Goal: Find specific page/section: Find specific page/section

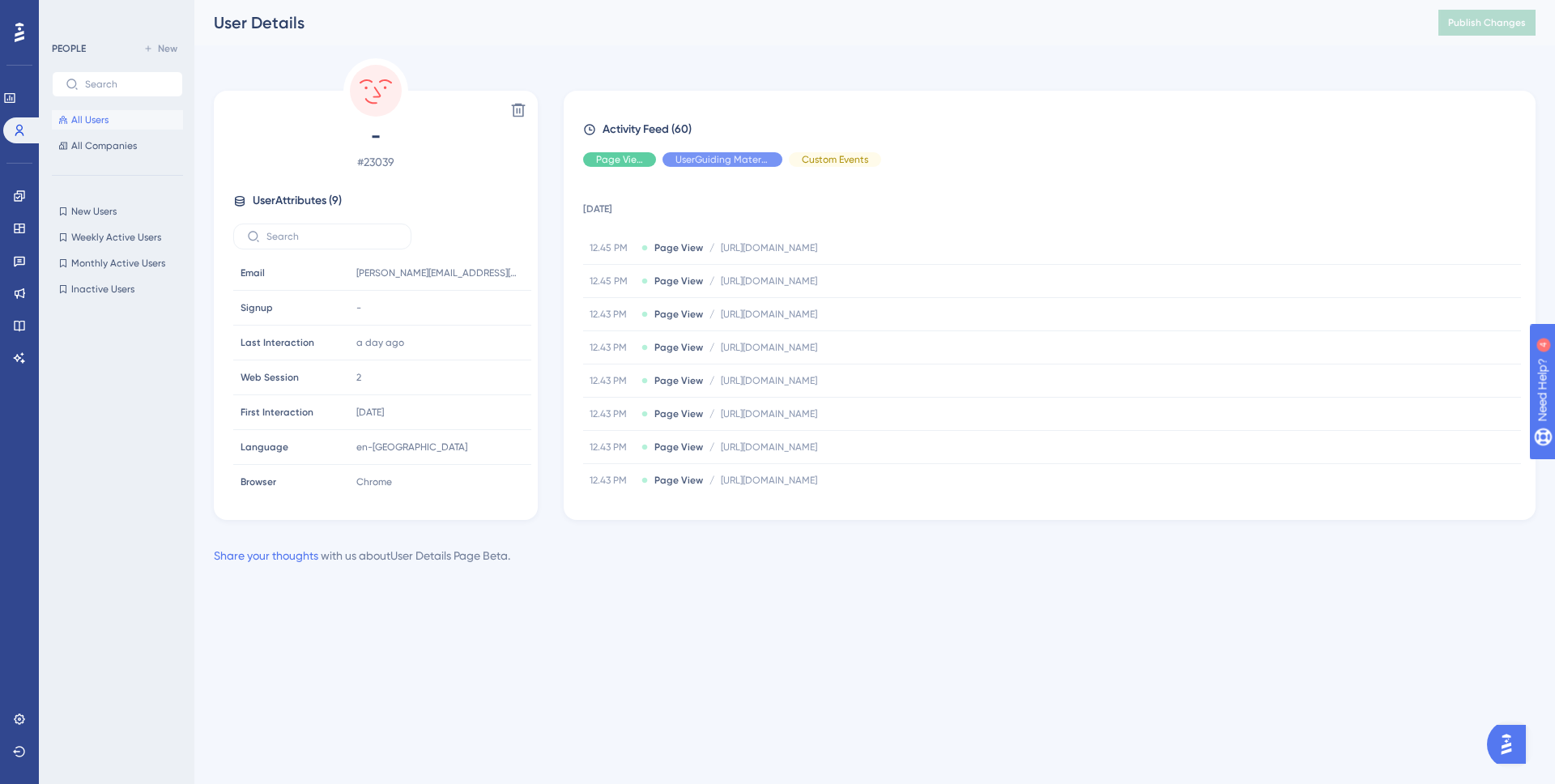
click at [90, 123] on span "All Users" at bounding box center [89, 119] width 38 height 13
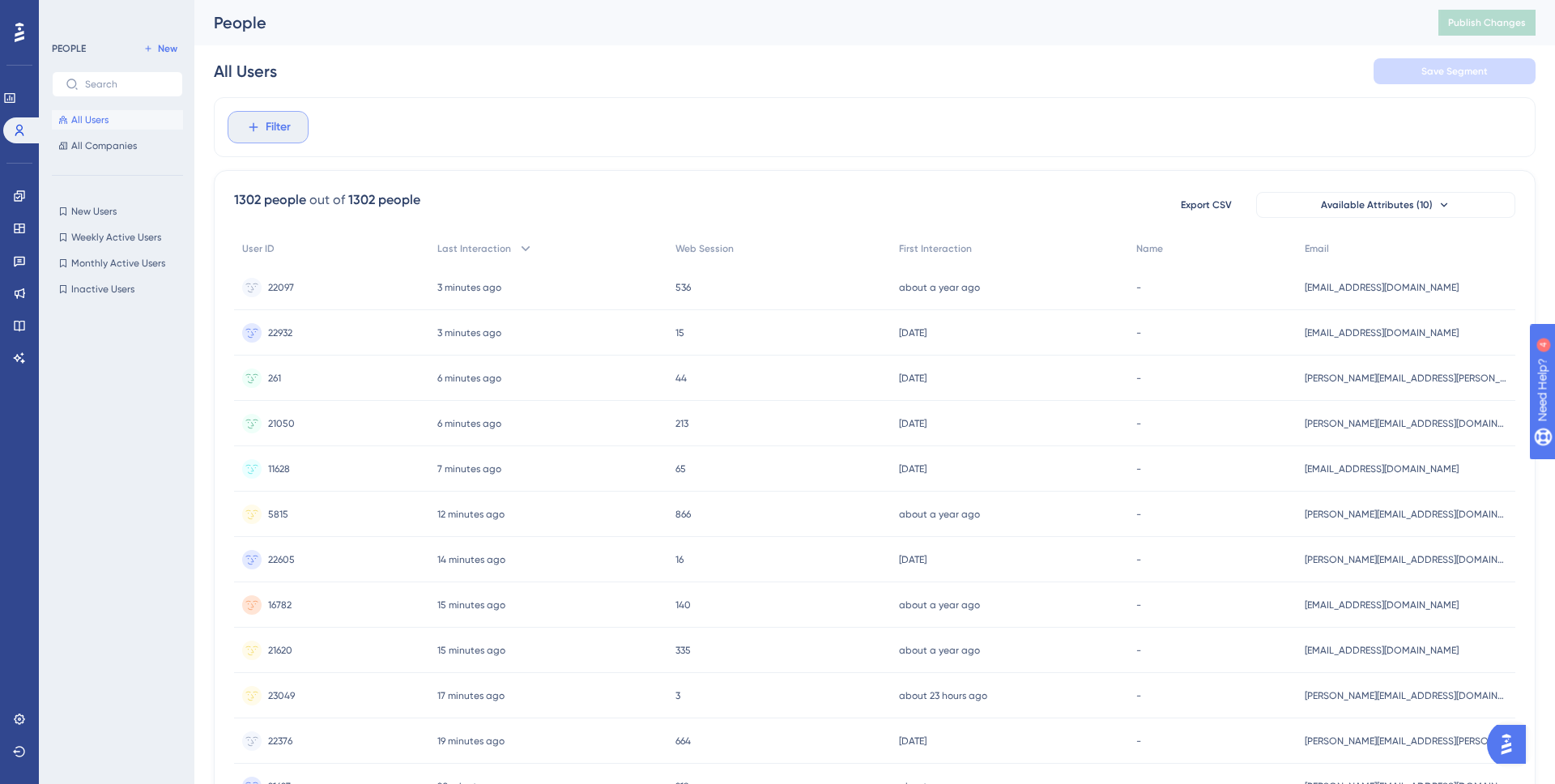
click at [258, 134] on icon at bounding box center [253, 127] width 15 height 15
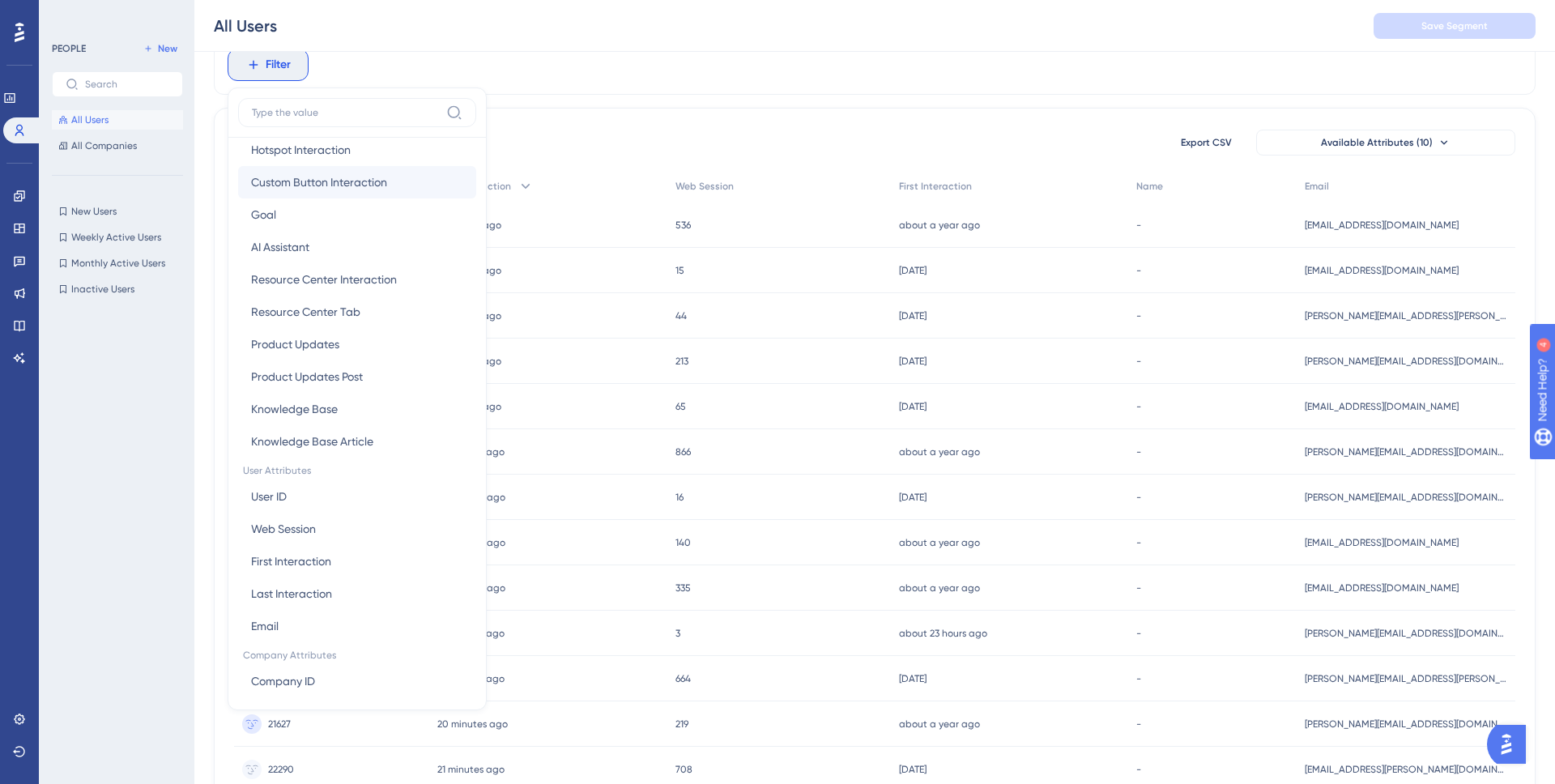
scroll to position [508, 0]
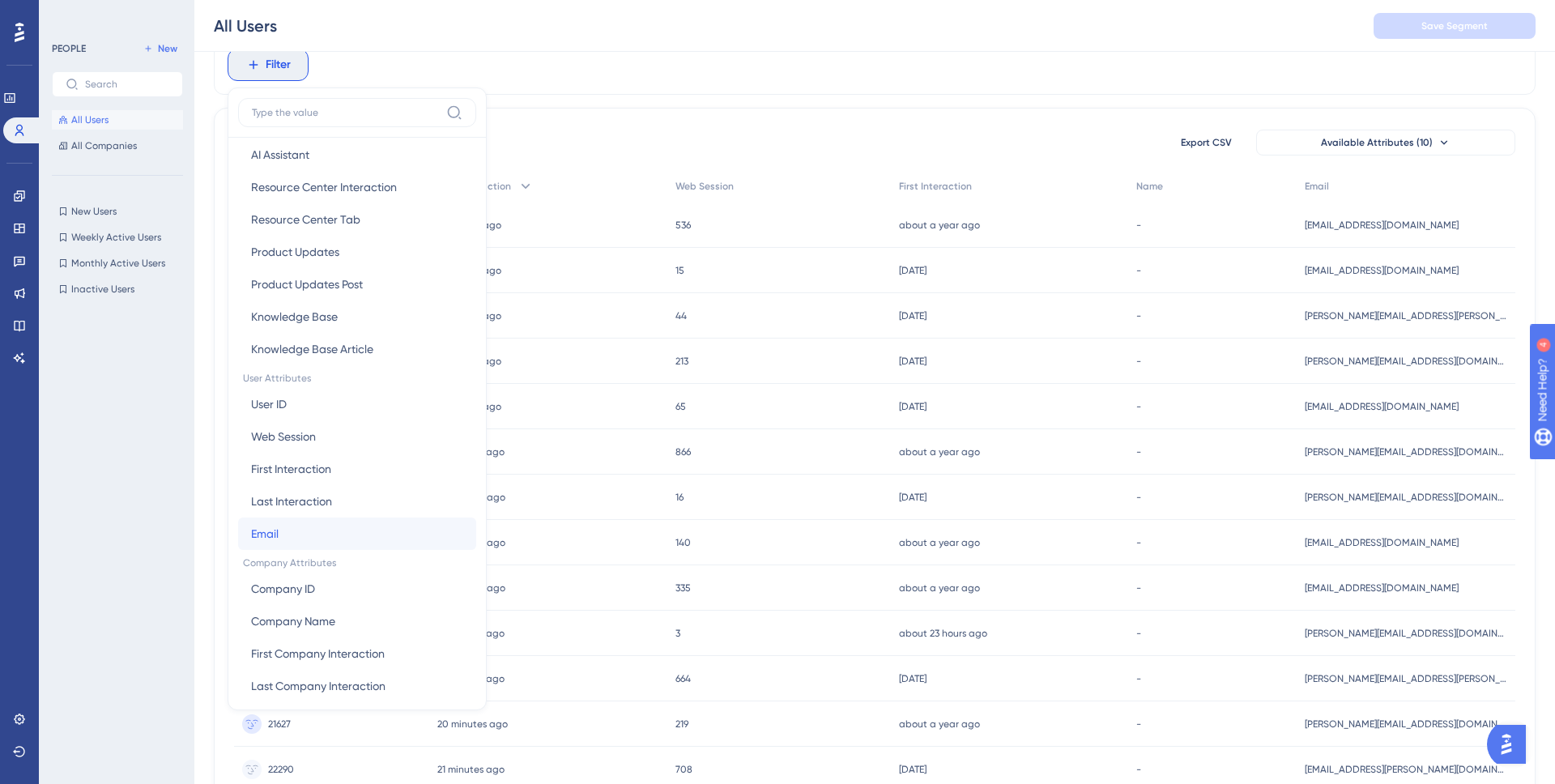
click at [293, 531] on button "Email Email" at bounding box center [357, 533] width 238 height 32
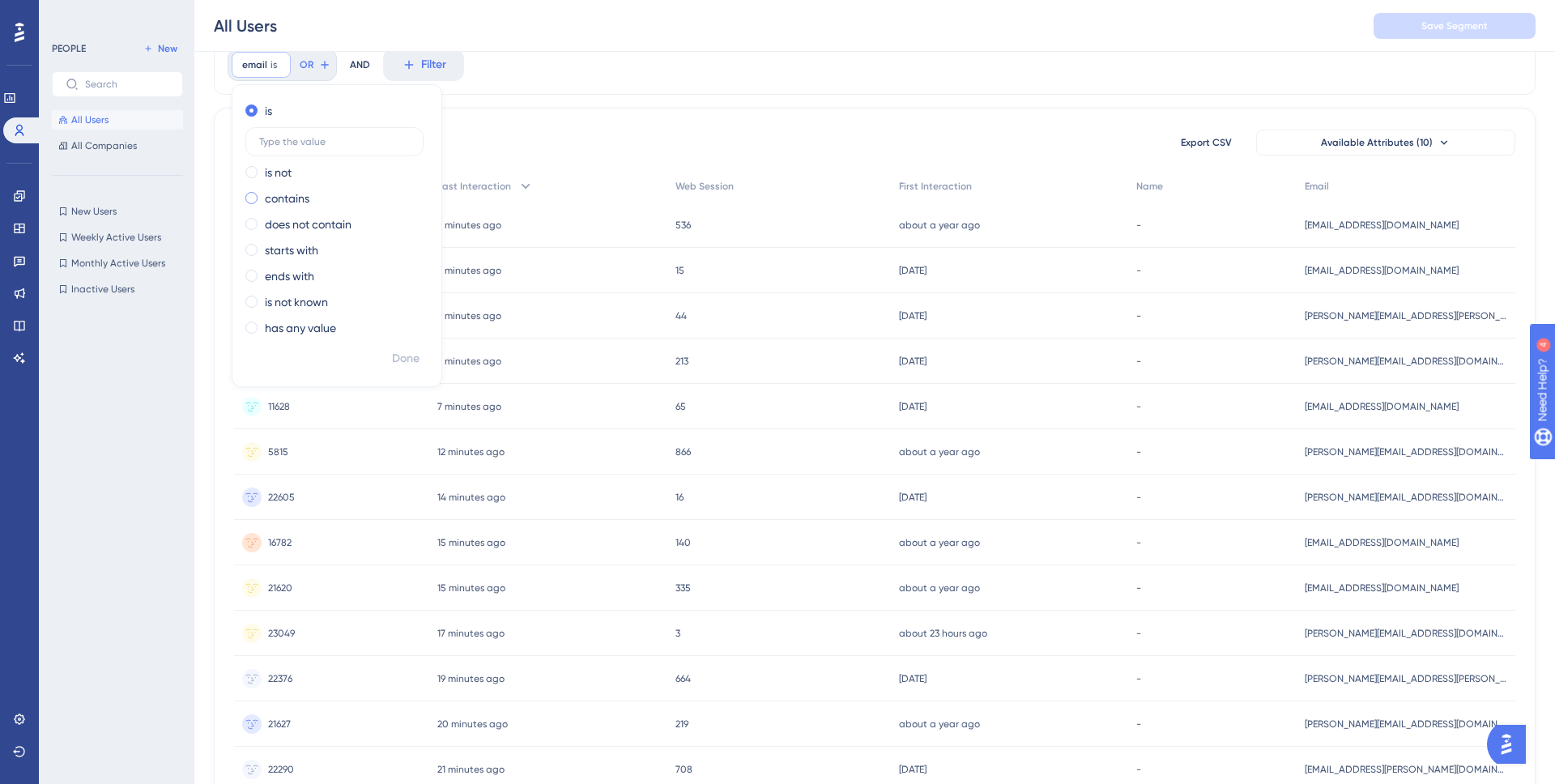
click at [297, 194] on label "contains" at bounding box center [286, 198] width 45 height 19
click at [313, 183] on label at bounding box center [334, 193] width 178 height 29
click at [313, 187] on input "text" at bounding box center [335, 193] width 151 height 11
type input "elevate"
click at [422, 344] on div "Done" at bounding box center [336, 365] width 209 height 42
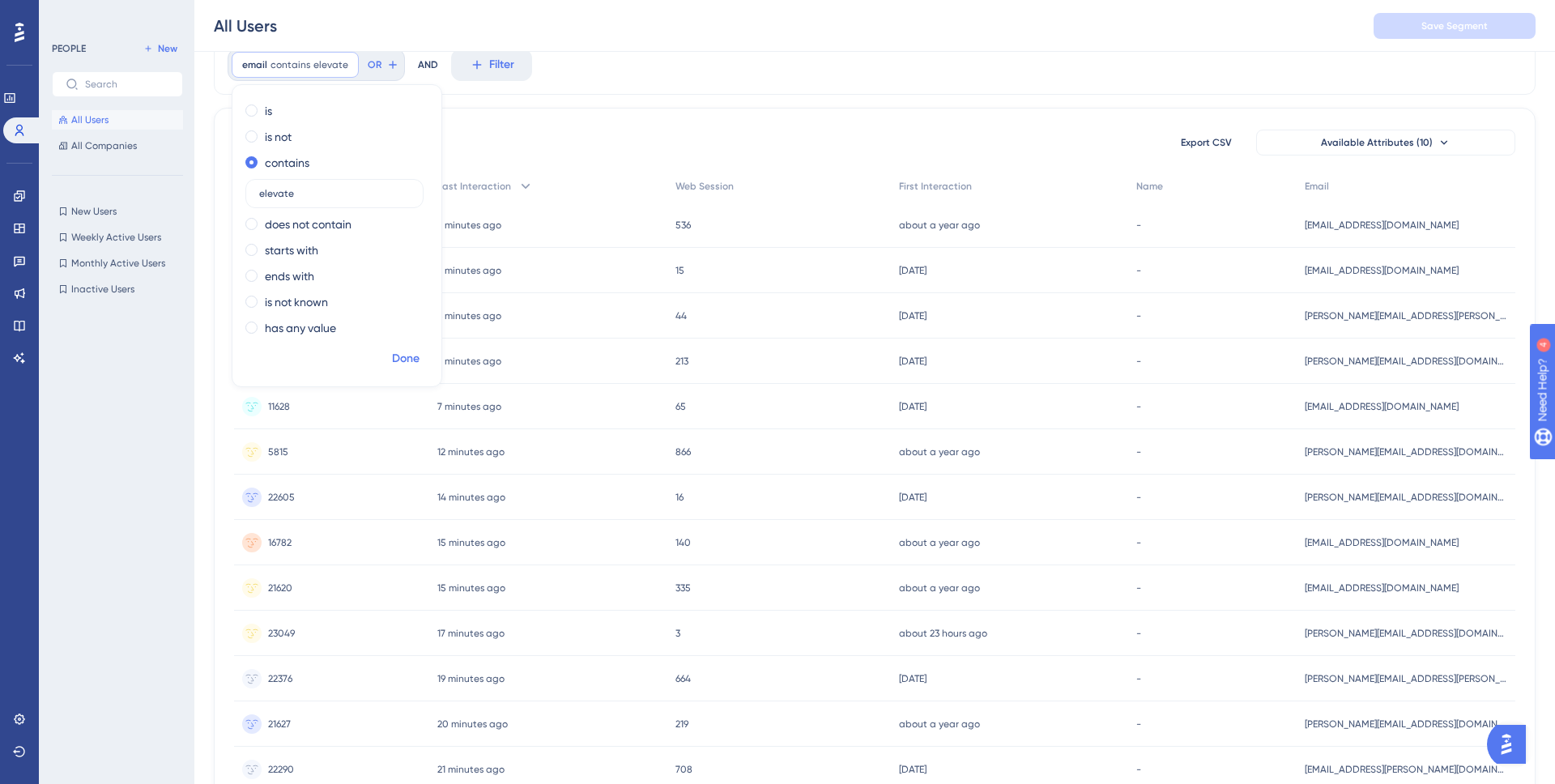
click at [413, 348] on button "Done" at bounding box center [406, 358] width 46 height 29
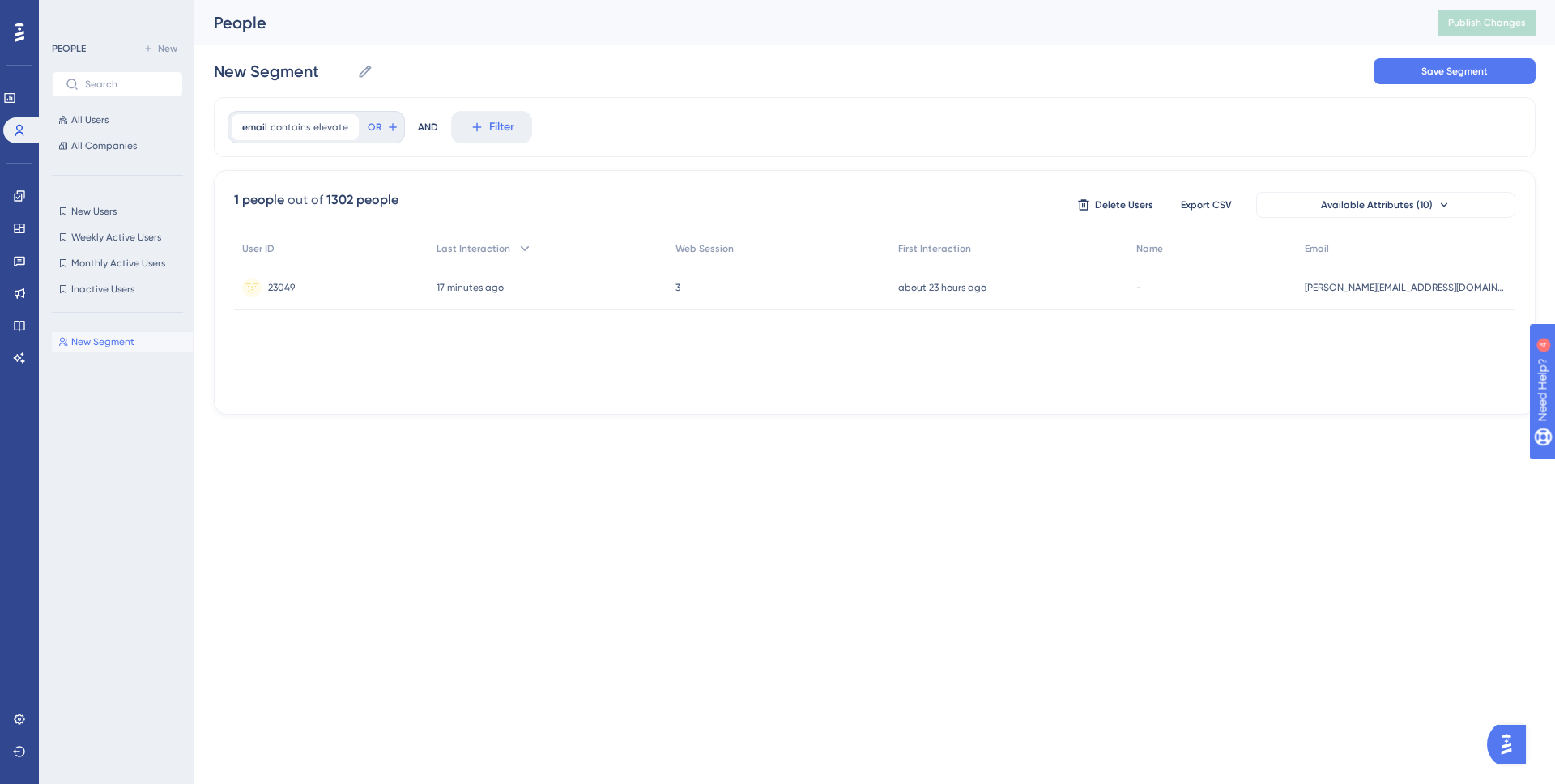
scroll to position [0, 0]
click at [364, 286] on div "23049 23049" at bounding box center [331, 287] width 194 height 46
